Goal: Task Accomplishment & Management: Manage account settings

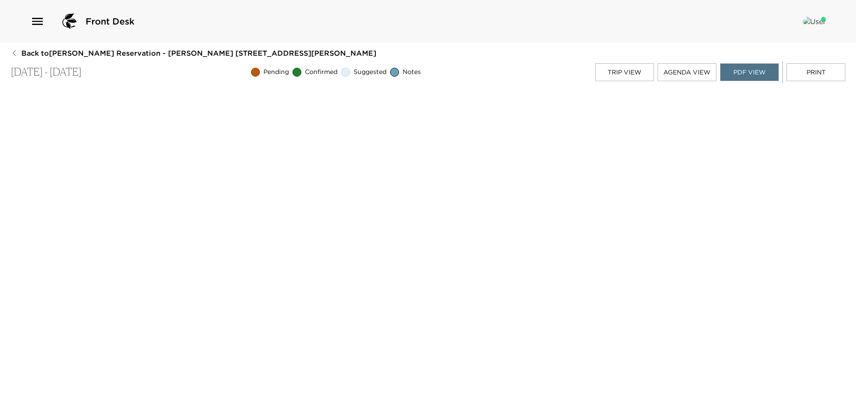
click at [624, 70] on button "Trip View" at bounding box center [624, 72] width 59 height 18
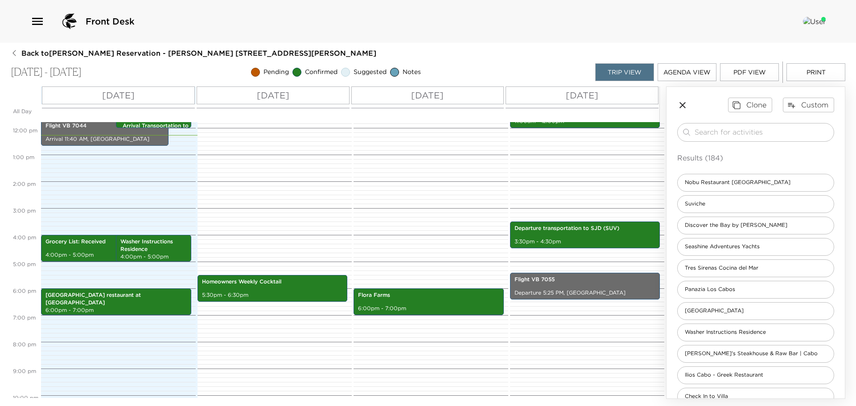
scroll to position [330, 0]
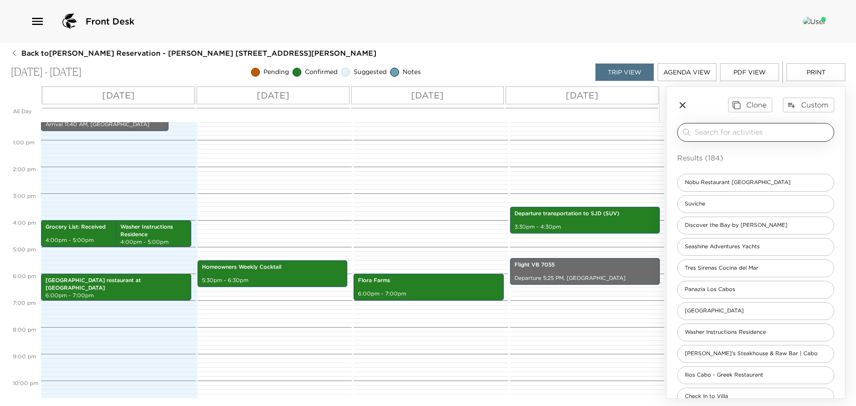
click at [707, 135] on input "search" at bounding box center [763, 132] width 136 height 10
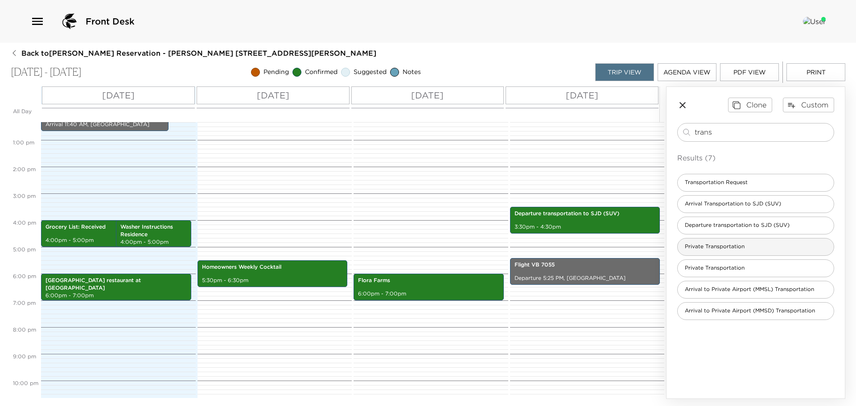
type input "trans"
click at [724, 246] on span "Private Transportation" at bounding box center [715, 247] width 74 height 8
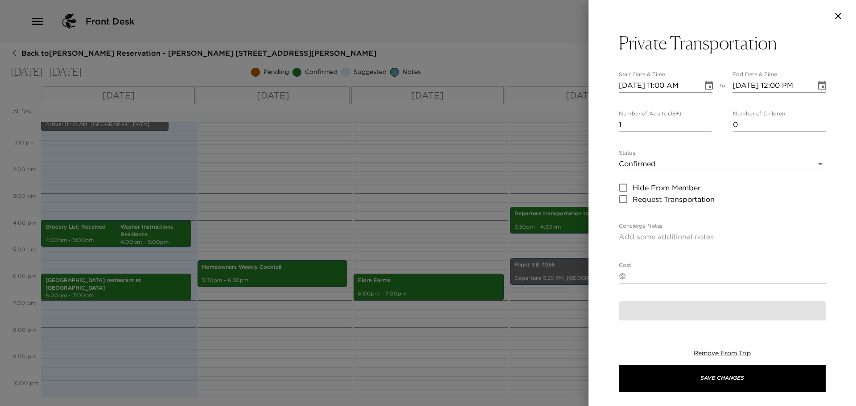
type textarea "Your Private Driver will arrive 5 minutes earlier to your Villa. Destination:"
type textarea "$-1"
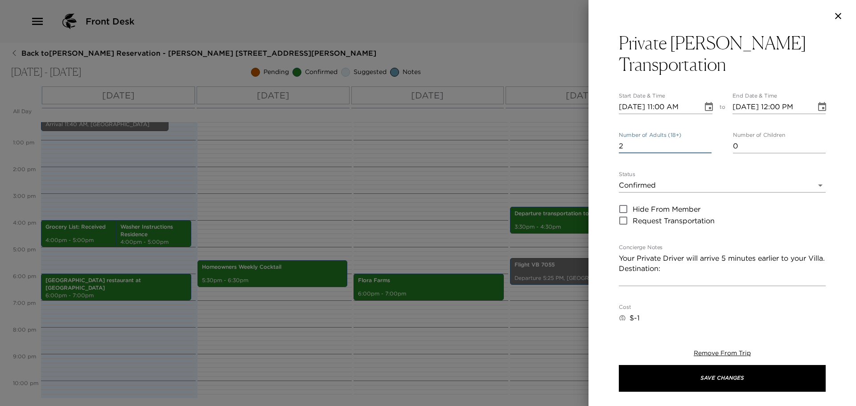
click at [706, 141] on input "2" at bounding box center [665, 146] width 93 height 14
click at [706, 141] on input "3" at bounding box center [665, 146] width 93 height 14
type input "4"
click at [706, 141] on input "4" at bounding box center [665, 146] width 93 height 14
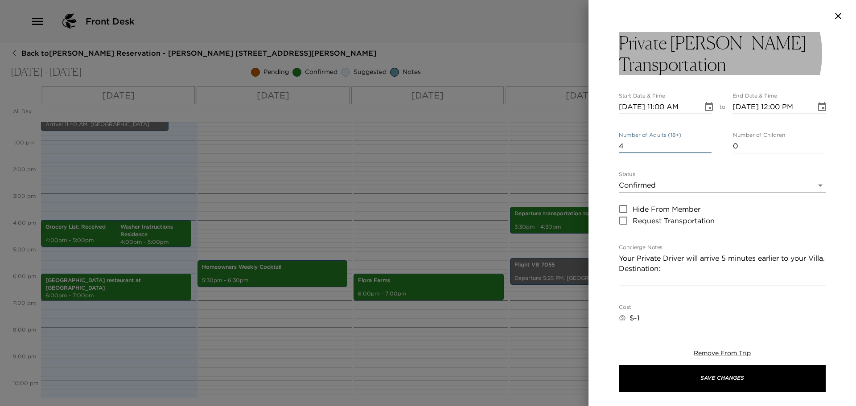
click at [732, 62] on h3 "Private Esperanza Transportation" at bounding box center [722, 53] width 207 height 43
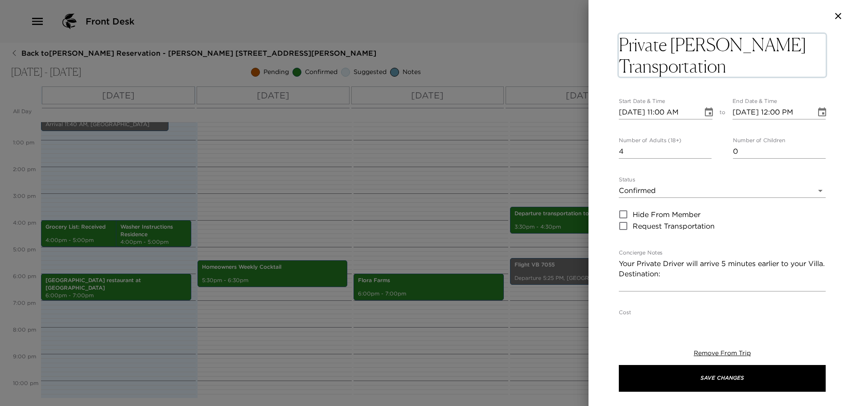
click at [738, 65] on textarea "Private Esperanza Transportation" at bounding box center [722, 55] width 207 height 43
type textarea "Private [PERSON_NAME] Transportation to Floras farm"
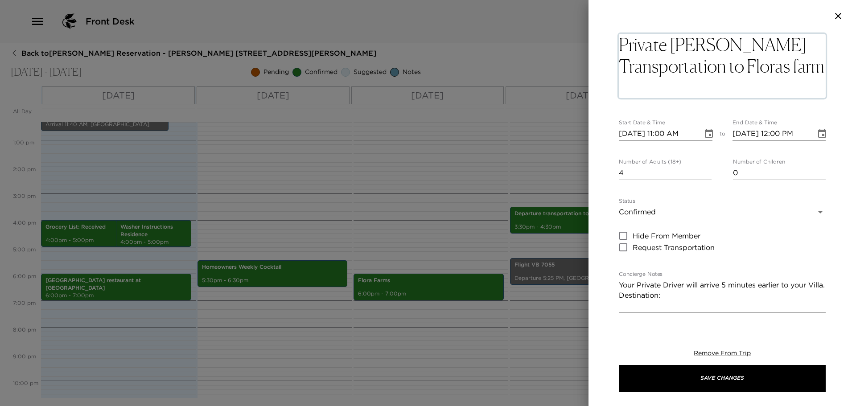
click at [635, 136] on div "Private Esperanza Transportation to Floras farm x Start Date & Time 09/01/2025 …" at bounding box center [722, 341] width 207 height 619
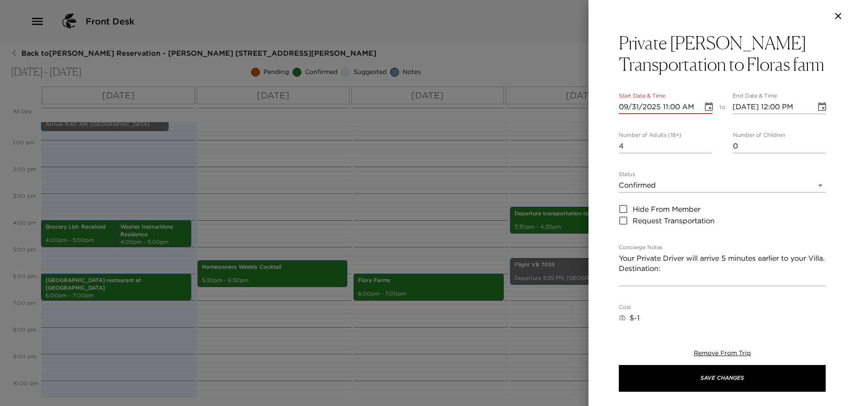
type input "09/03/2025 11:00 AM"
type input "09/03/2025 12:00 PM"
type input "09/03/2025 05:00 PM"
type input "09/03/2025 06:00 PM"
type input "09/03/2025 05:00 PM"
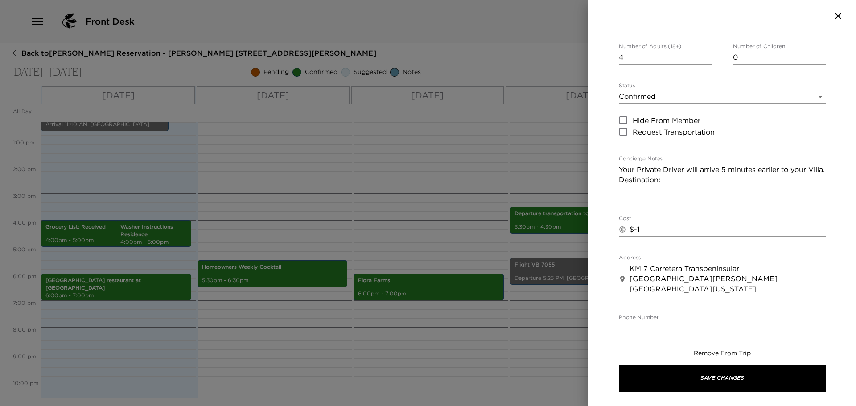
scroll to position [89, 0]
click at [667, 195] on textarea "Your Private Driver will arrive 5 minutes earlier to your Villa. Destination:" at bounding box center [722, 179] width 207 height 31
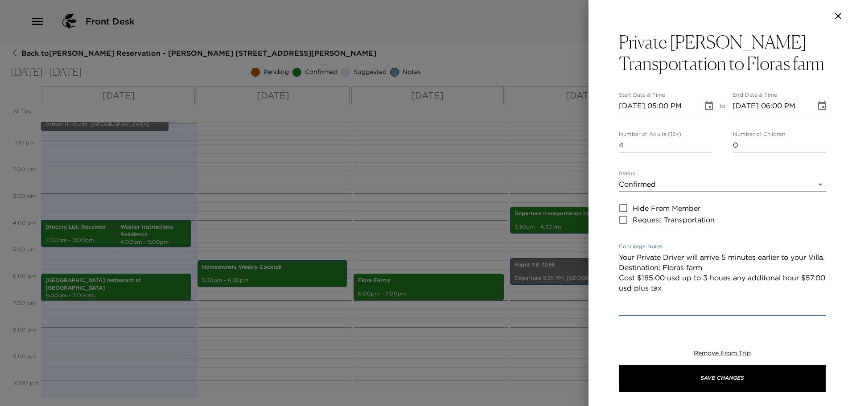
scroll to position [0, 0]
type textarea "Your Private Driver will arrive 5 minutes earlier to your Villa. Destination: F…"
click at [832, 194] on div "Private Esperanza Transportation to Floras farm Start Date & Time 09/03/2025 05…" at bounding box center [723, 176] width 268 height 288
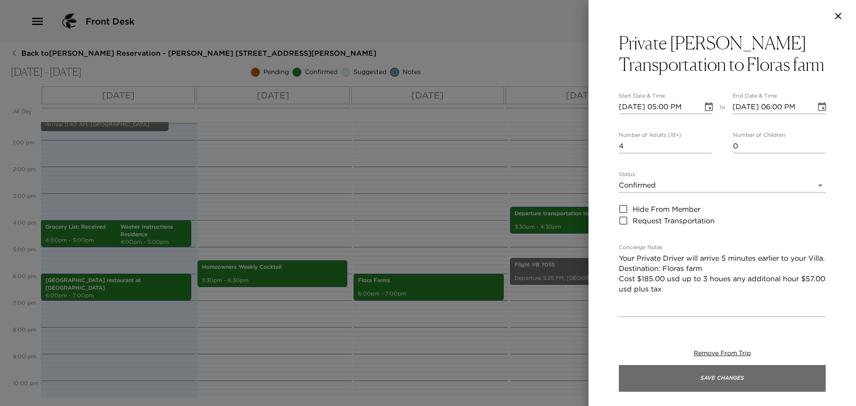
click at [733, 377] on button "Save Changes" at bounding box center [722, 378] width 207 height 27
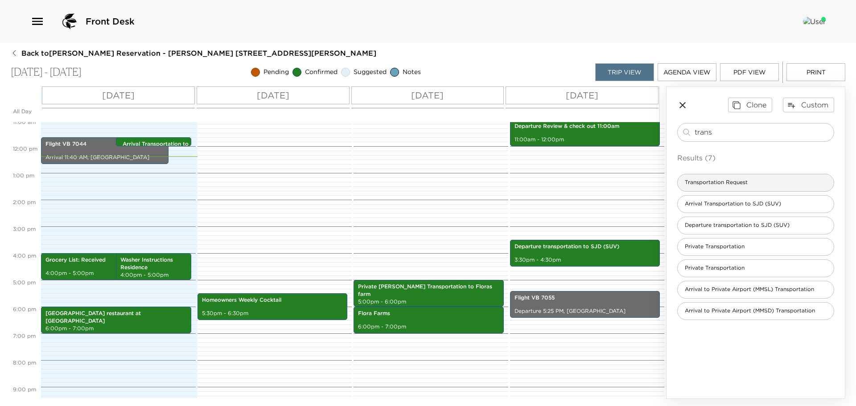
scroll to position [188, 0]
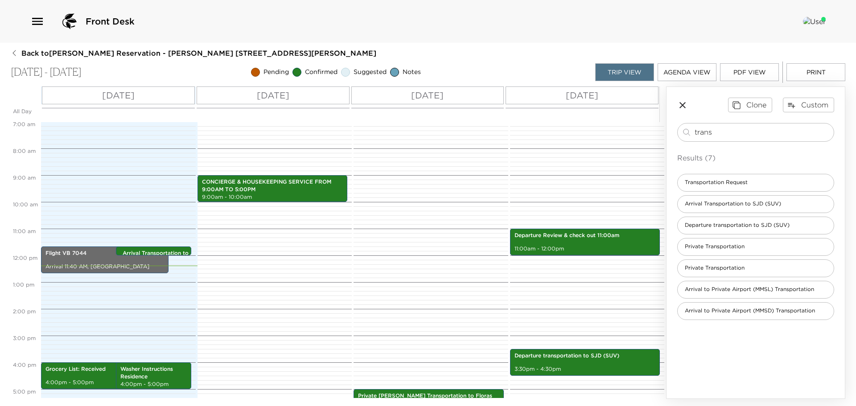
click at [753, 71] on button "PDF View" at bounding box center [749, 72] width 59 height 18
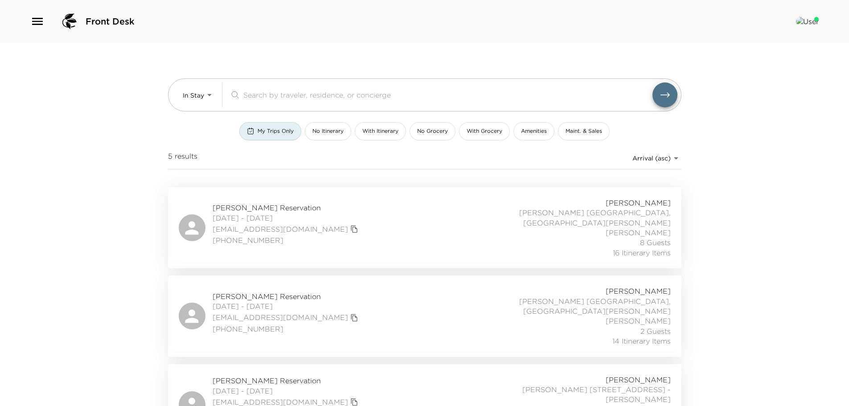
scroll to position [89, 0]
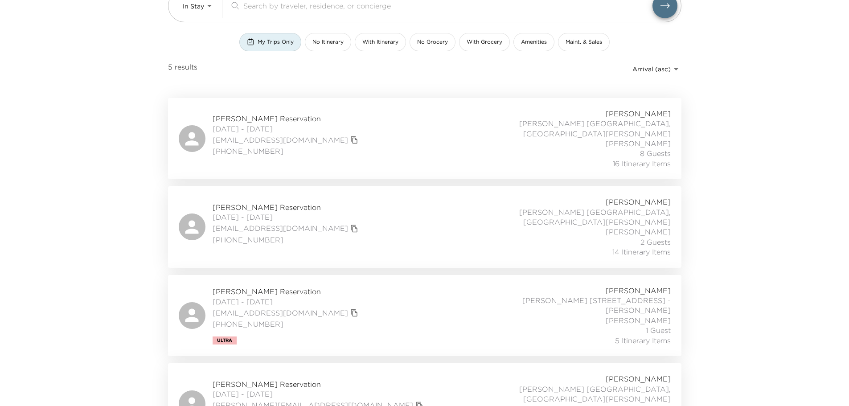
type button "my-trips-only"
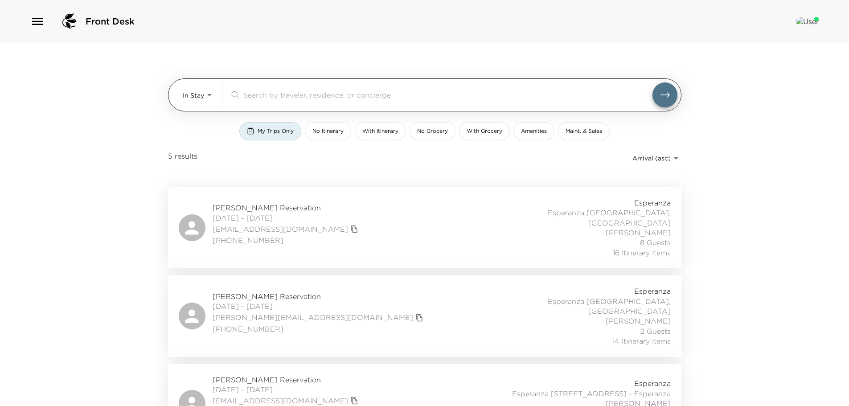
click at [265, 96] on input "search" at bounding box center [447, 95] width 409 height 10
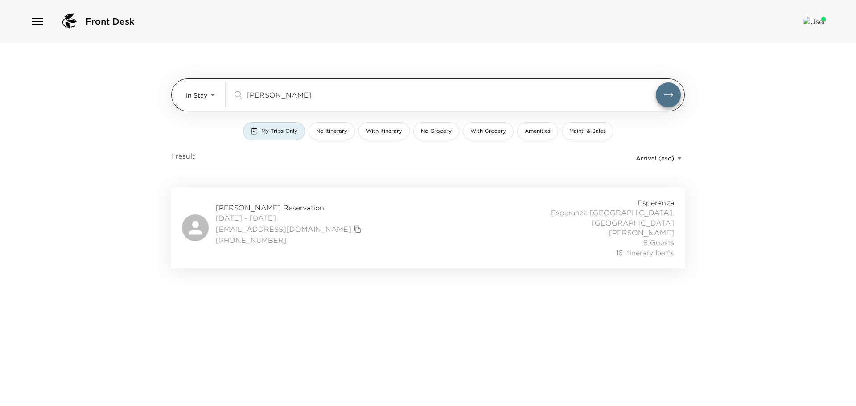
type input "harris"
click at [213, 95] on body "Front Desk In Stay In-Stay harris ​ My Trips Only No Itinerary With Itinerary N…" at bounding box center [428, 203] width 856 height 406
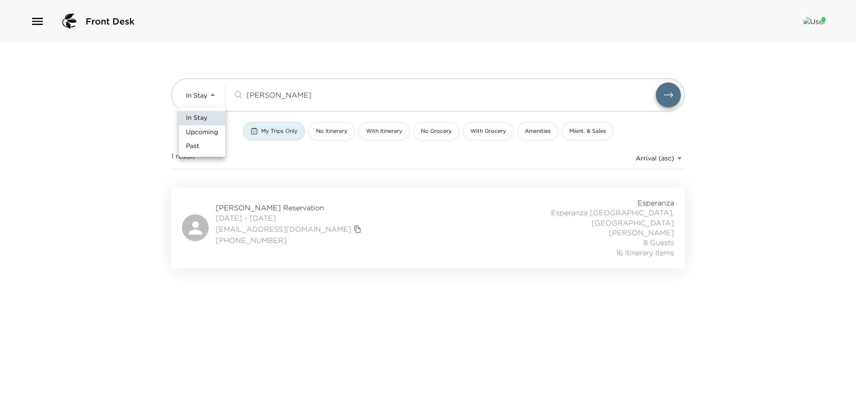
click at [204, 131] on span "Upcoming" at bounding box center [202, 132] width 32 height 9
type input "Upcoming"
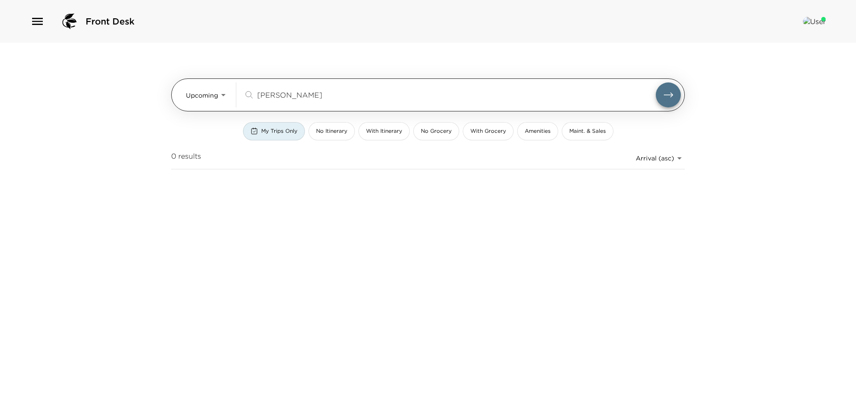
click at [284, 91] on input "harris" at bounding box center [456, 95] width 399 height 10
click at [656, 82] on button "submit" at bounding box center [668, 94] width 25 height 25
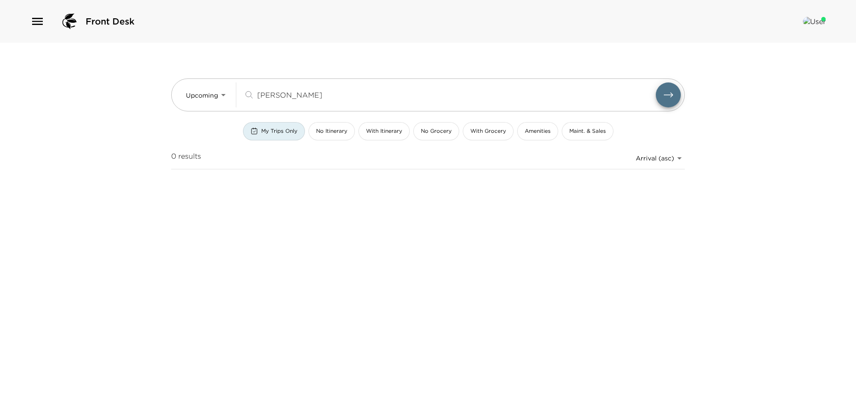
click at [279, 126] on button "My Trips Only" at bounding box center [274, 131] width 62 height 18
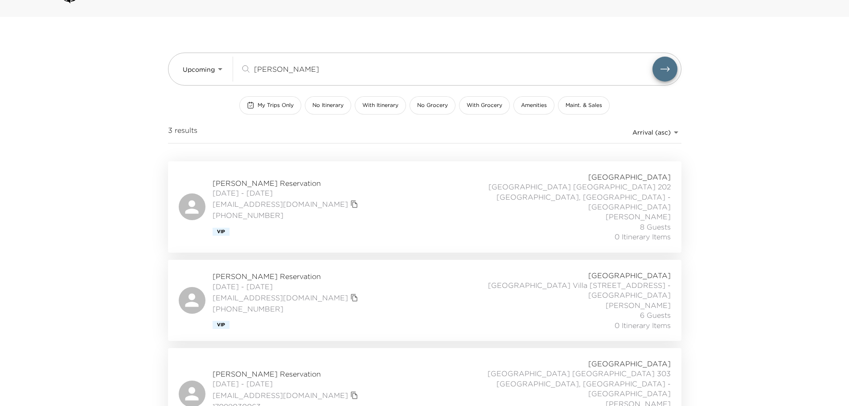
scroll to position [39, 0]
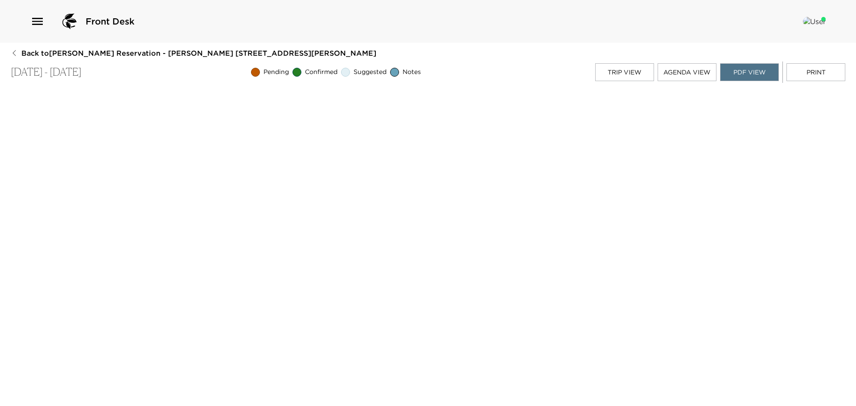
click at [16, 53] on icon "button" at bounding box center [14, 52] width 7 height 7
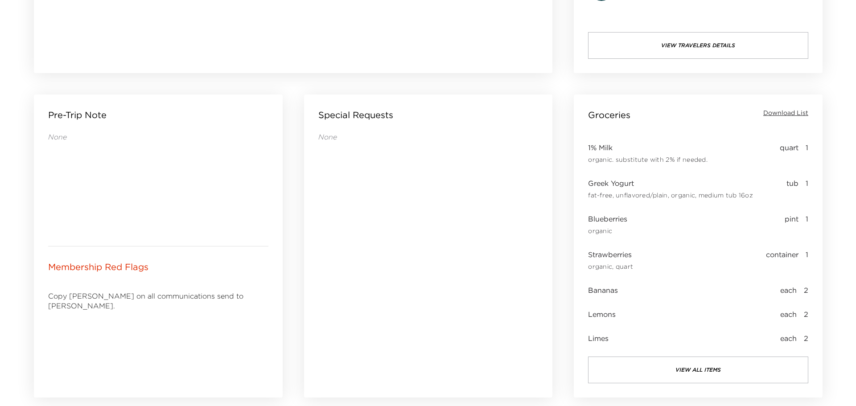
scroll to position [357, 0]
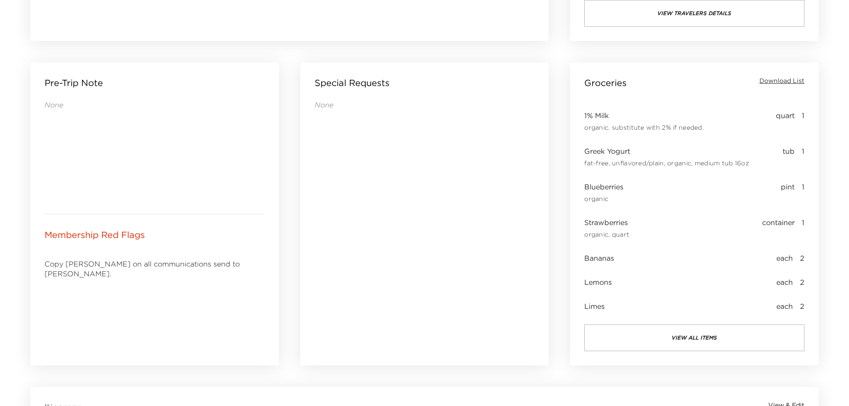
click at [686, 331] on button "view all items" at bounding box center [695, 338] width 220 height 27
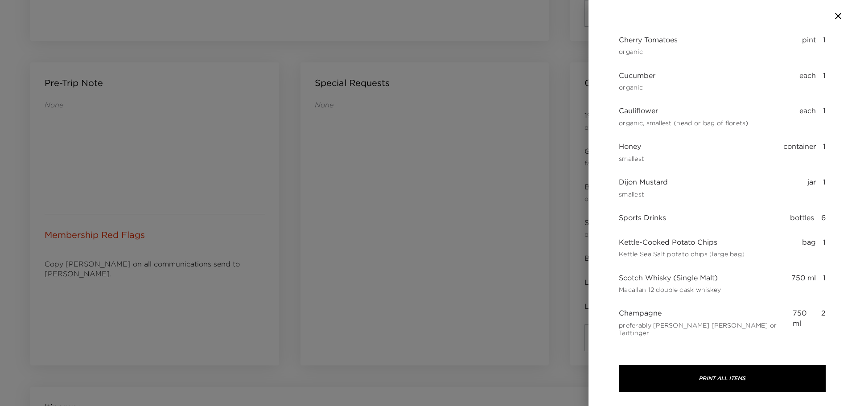
scroll to position [894, 0]
